Goal: Find specific page/section: Find specific page/section

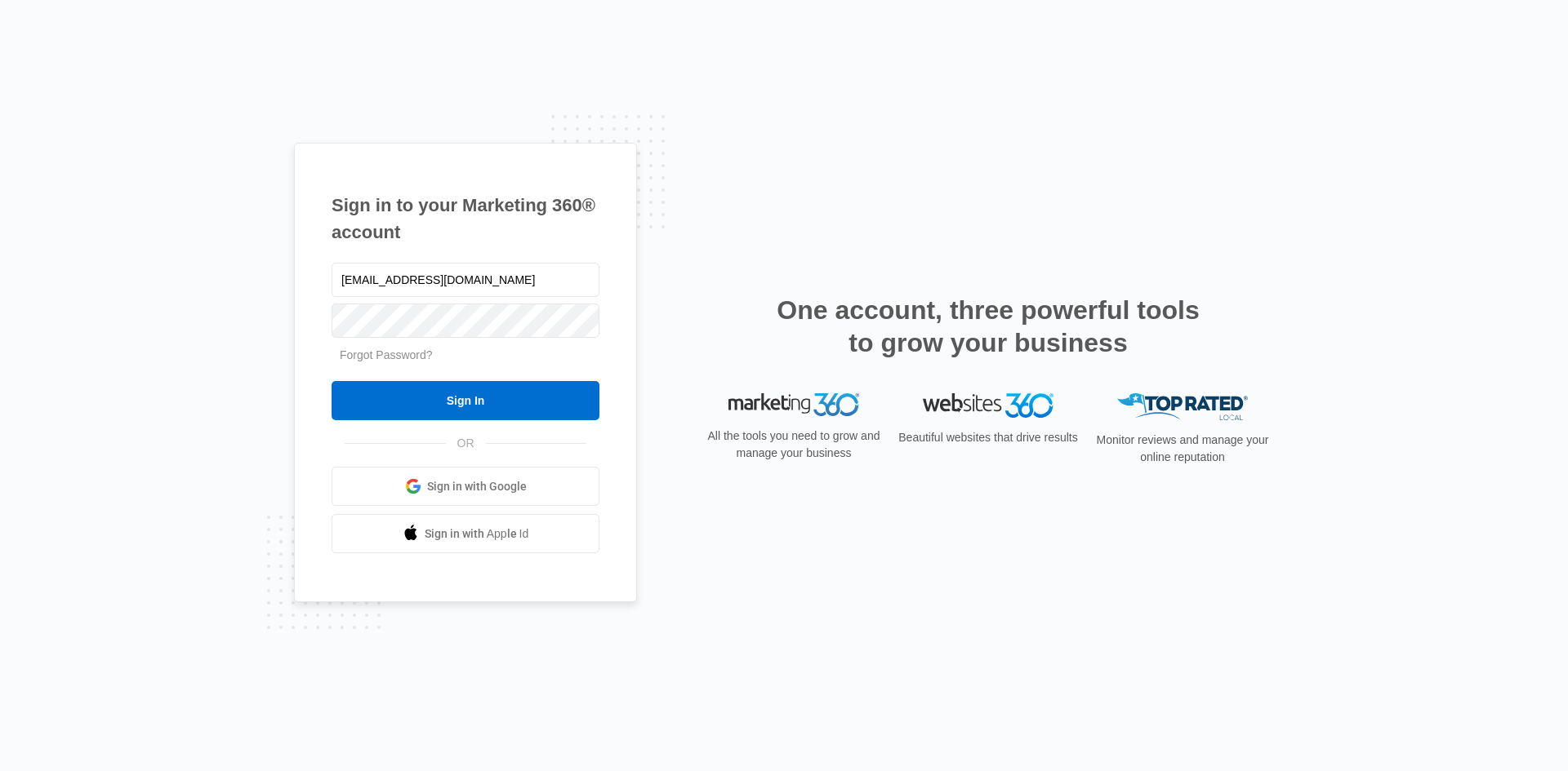
type input "[EMAIL_ADDRESS][DOMAIN_NAME]"
click at [332, 381] on input "Sign In" at bounding box center [466, 400] width 268 height 39
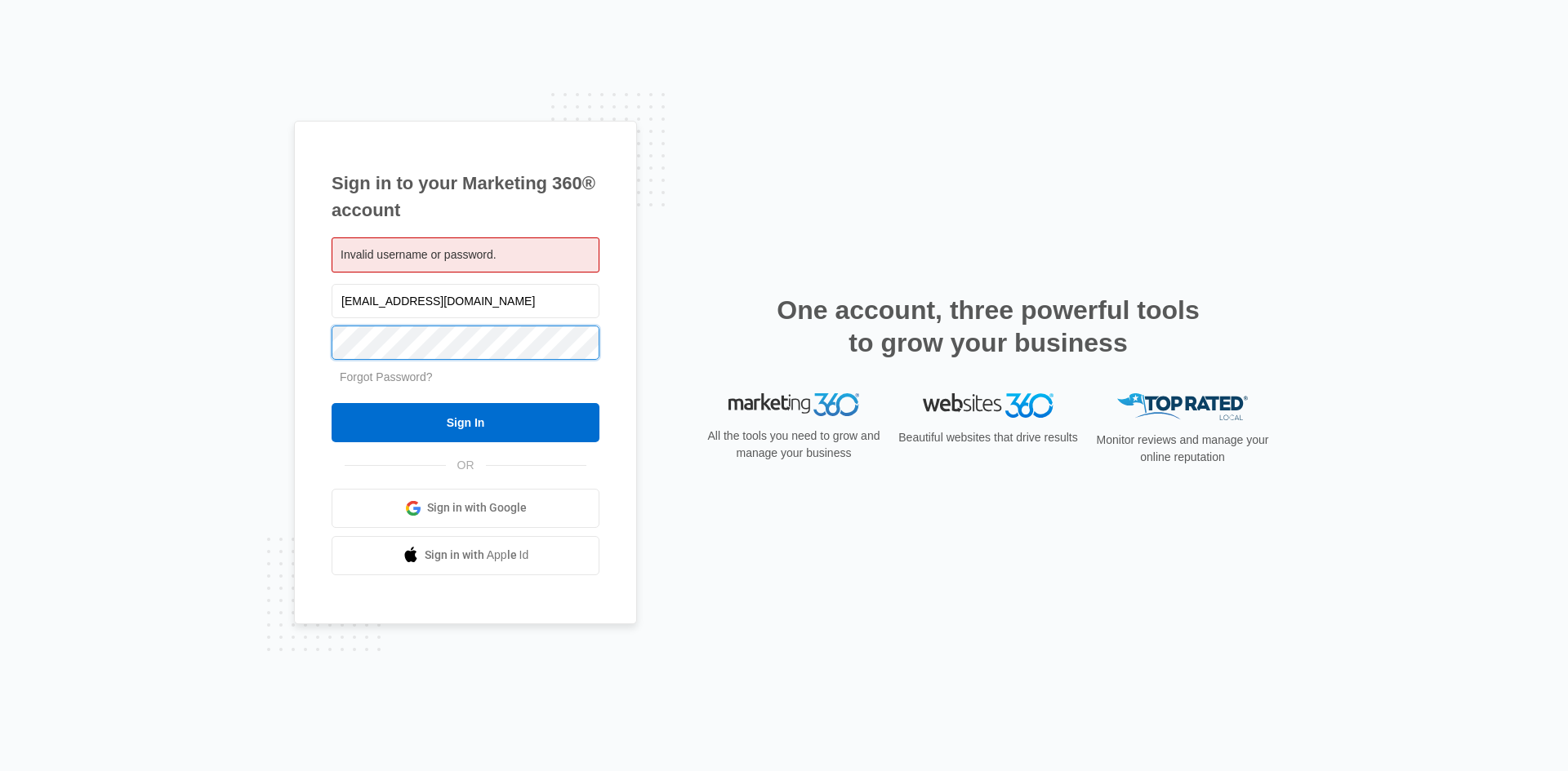
click at [332, 403] on input "Sign In" at bounding box center [466, 422] width 268 height 39
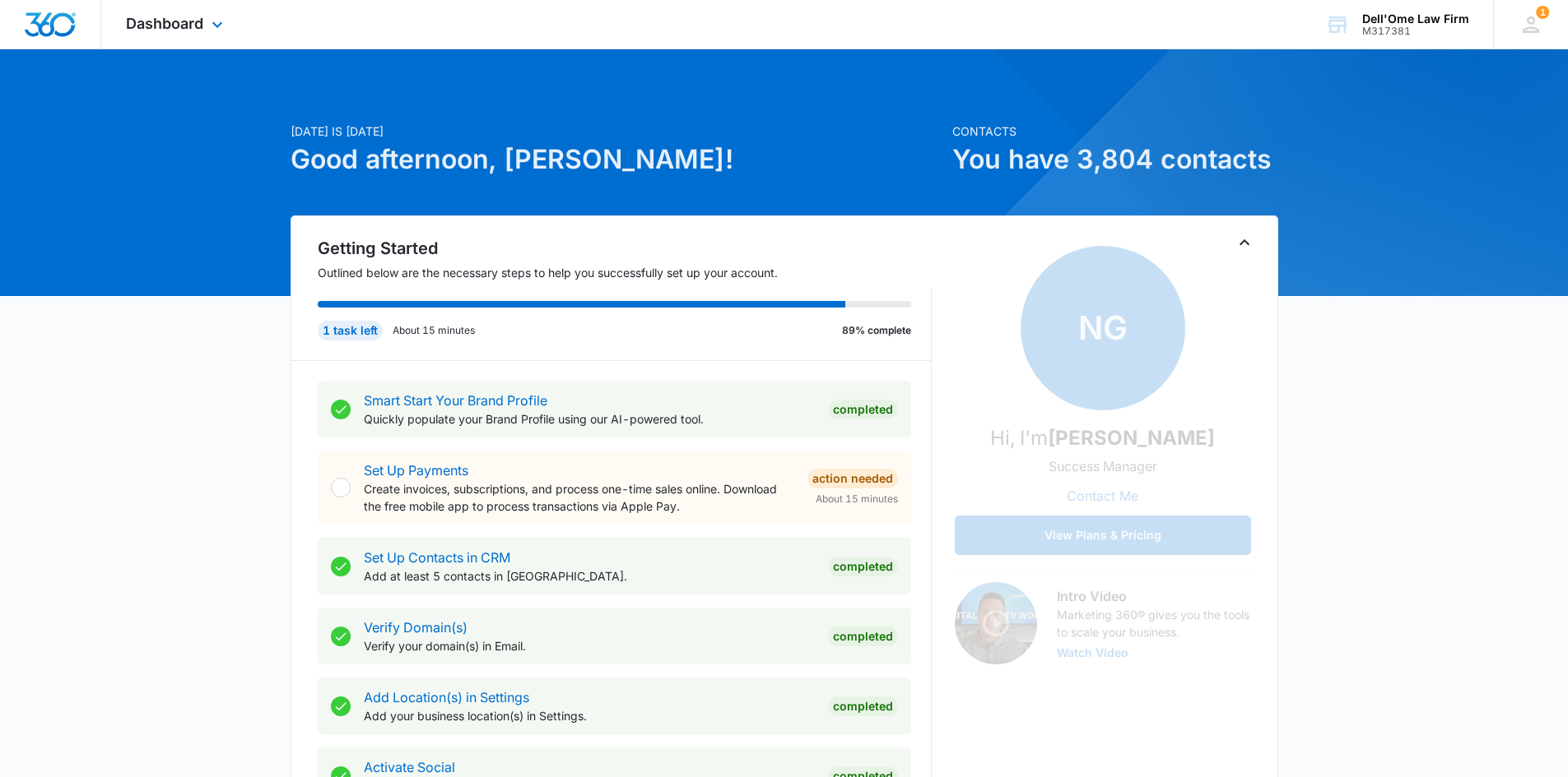
click at [231, 28] on div "Dashboard Apps Reputation Websites Forms CRM Email Social Payments POS Content …" at bounding box center [176, 24] width 150 height 49
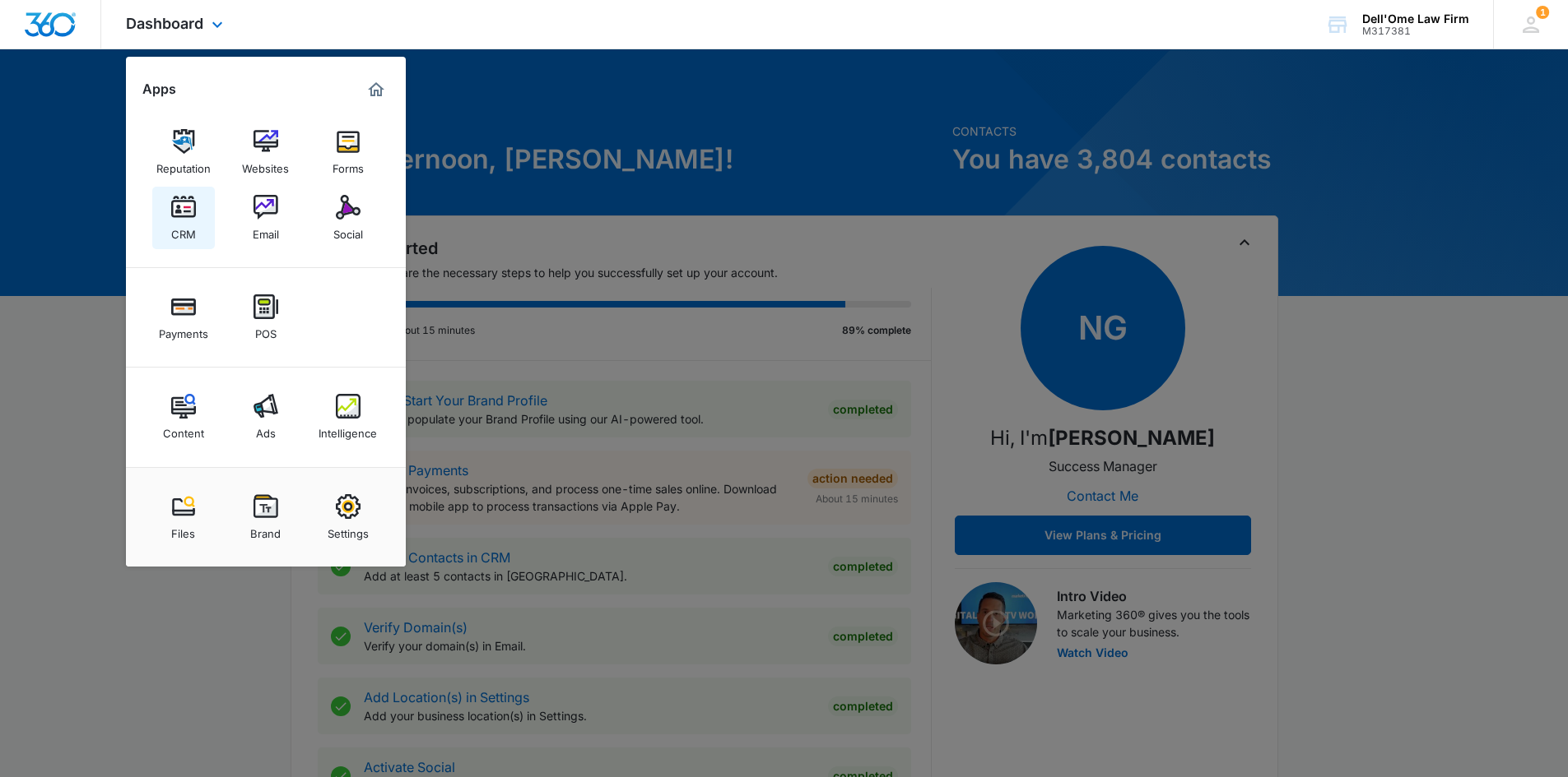
click at [195, 219] on div "CRM" at bounding box center [184, 230] width 25 height 21
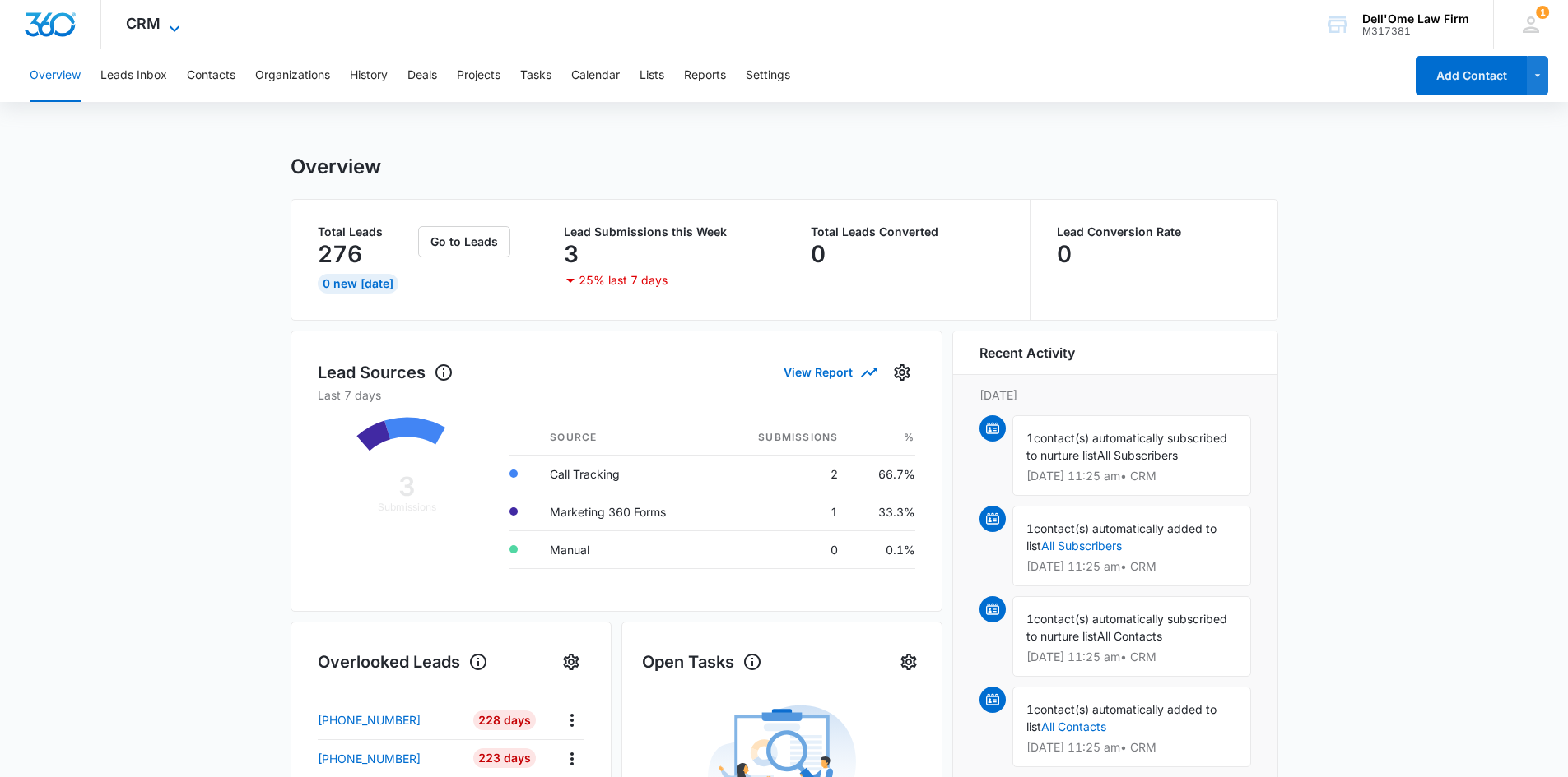
click at [148, 28] on span "CRM" at bounding box center [143, 23] width 35 height 17
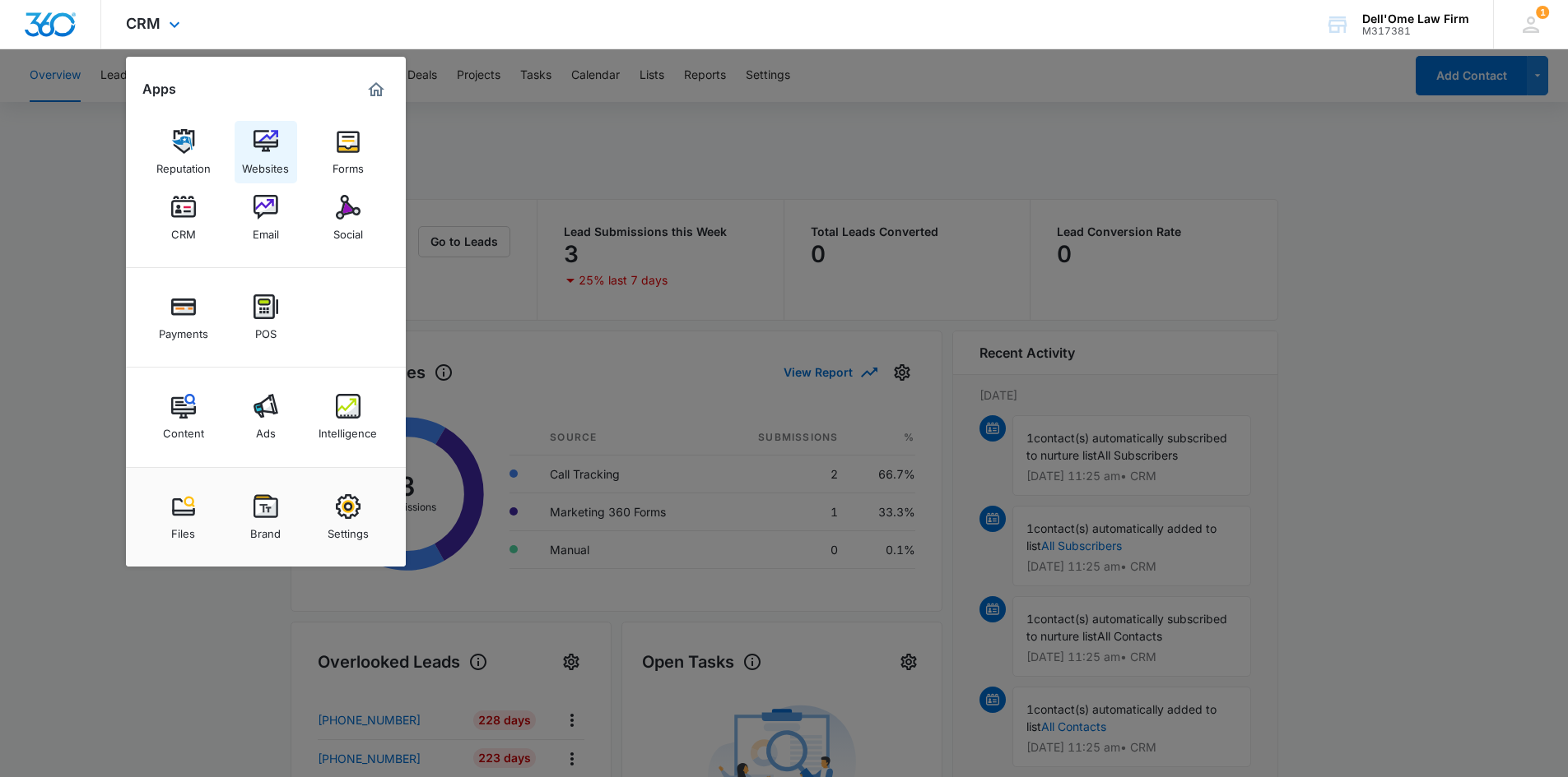
click at [278, 172] on div "Websites" at bounding box center [265, 165] width 47 height 21
